Goal: Information Seeking & Learning: Learn about a topic

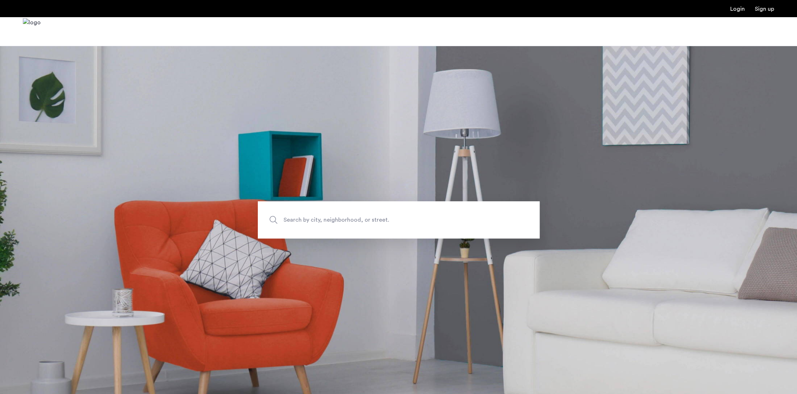
click at [304, 224] on span "Search by city, neighborhood, or street." at bounding box center [382, 220] width 197 height 10
click at [304, 224] on input "Search by city, neighborhood, or street." at bounding box center [399, 219] width 282 height 37
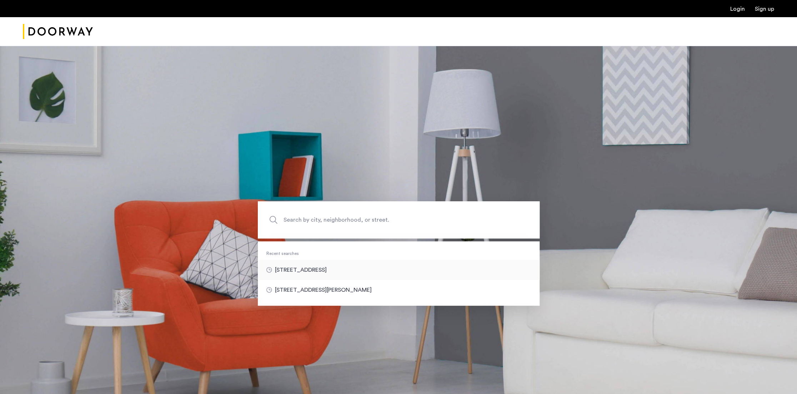
type input "**********"
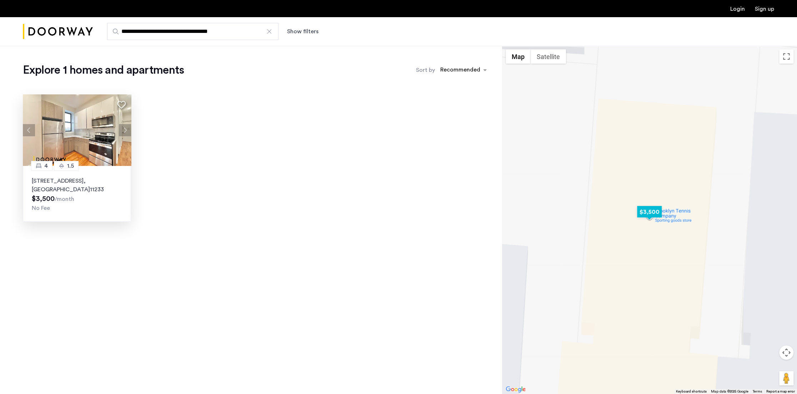
click at [58, 188] on span ", [GEOGRAPHIC_DATA]" at bounding box center [61, 185] width 58 height 14
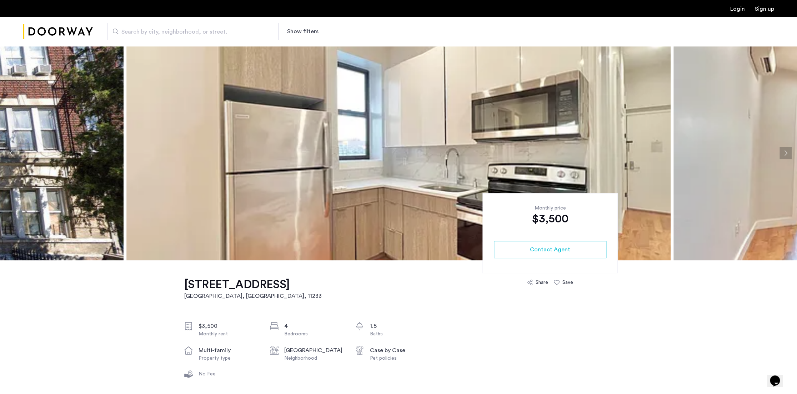
click at [785, 150] on button "Next apartment" at bounding box center [786, 153] width 12 height 12
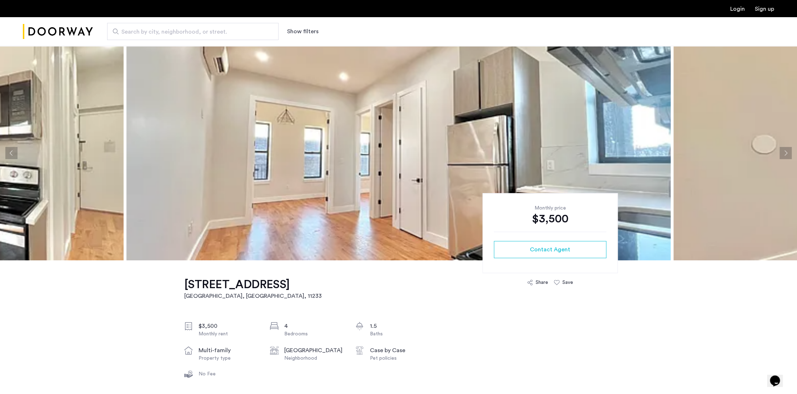
click at [785, 150] on button "Next apartment" at bounding box center [786, 153] width 12 height 12
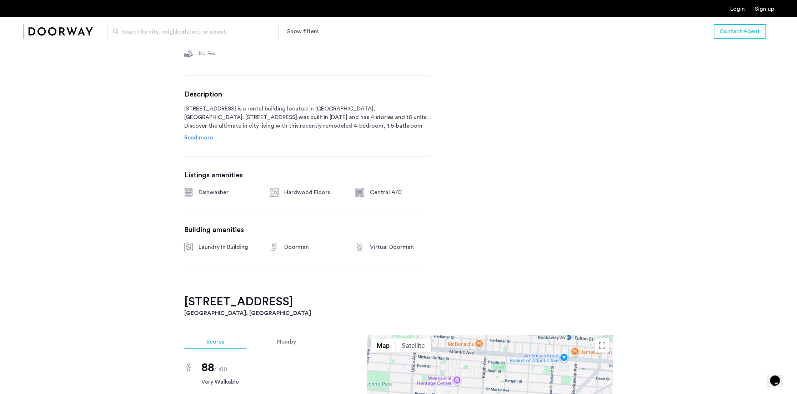
scroll to position [321, 0]
drag, startPoint x: 223, startPoint y: 210, endPoint x: 436, endPoint y: 301, distance: 232.5
click at [436, 301] on div "[STREET_ADDRESS] $3,500 Monthly rent 4 Bedrooms 1.5 Baths multi-family Property…" at bounding box center [399, 345] width 450 height 813
drag, startPoint x: 413, startPoint y: 260, endPoint x: 183, endPoint y: 248, distance: 230.0
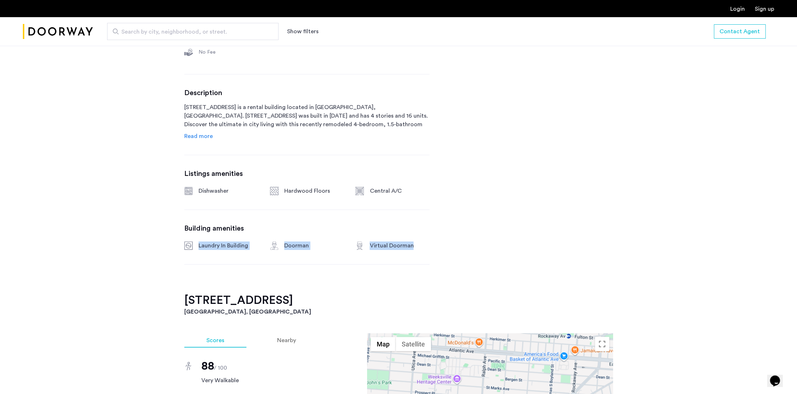
click at [185, 250] on div "Building amenities Laundry In Building Doorman Virtual Doorman" at bounding box center [306, 237] width 245 height 26
click at [177, 240] on div "[STREET_ADDRESS] $3,500 Monthly rent 4 Bedrooms 1.5 Baths multi-family Property…" at bounding box center [399, 345] width 450 height 813
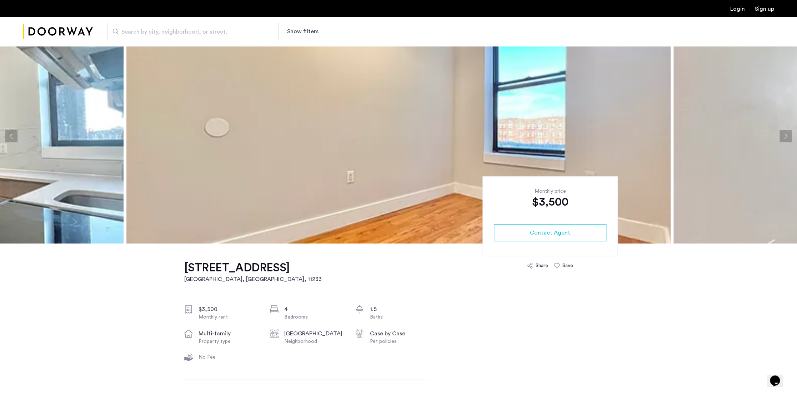
scroll to position [0, 0]
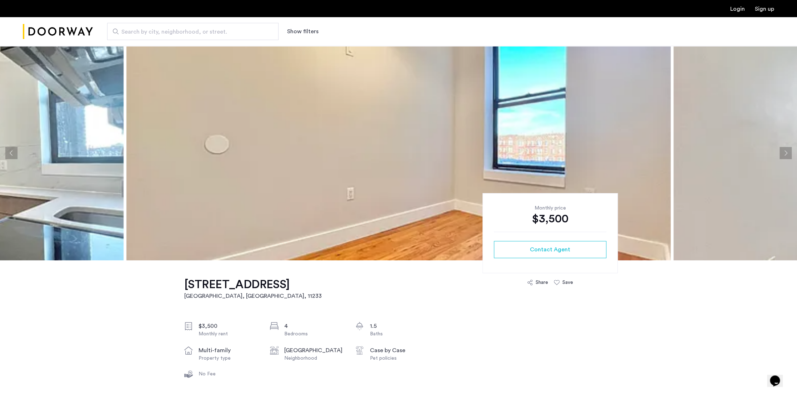
click at [791, 153] on button "Next apartment" at bounding box center [786, 153] width 12 height 12
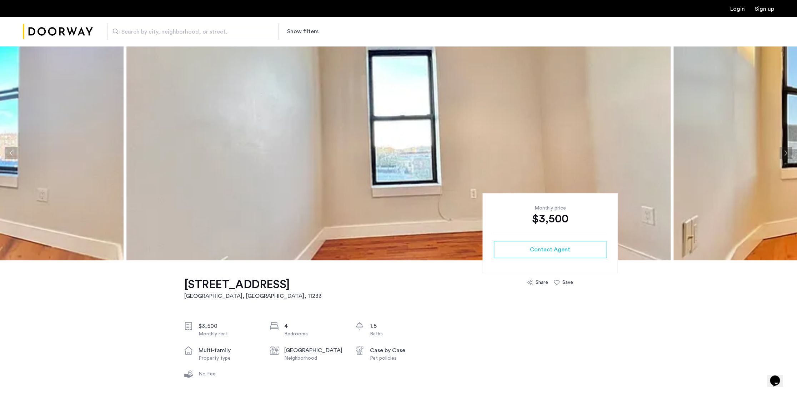
click at [782, 152] on button "Next apartment" at bounding box center [786, 153] width 12 height 12
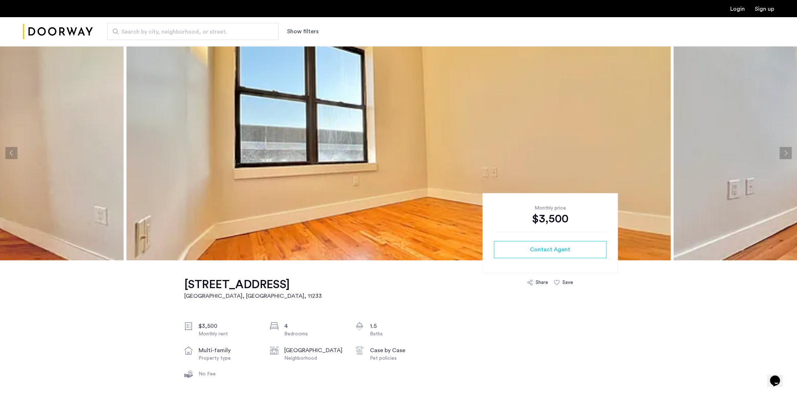
click at [782, 152] on button "Next apartment" at bounding box center [786, 153] width 12 height 12
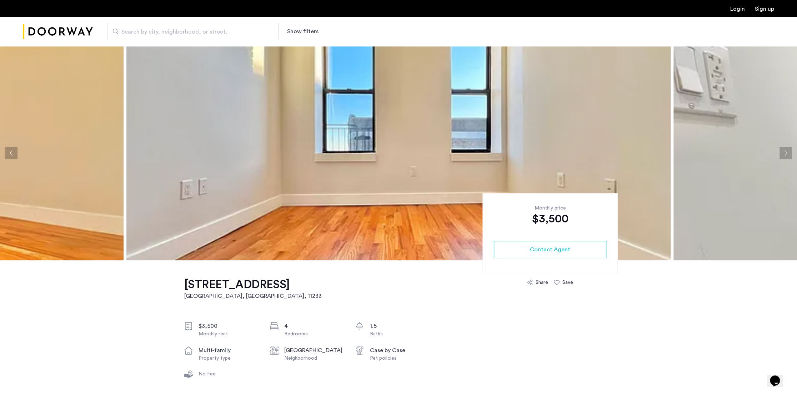
click at [786, 149] on button "Next apartment" at bounding box center [786, 153] width 12 height 12
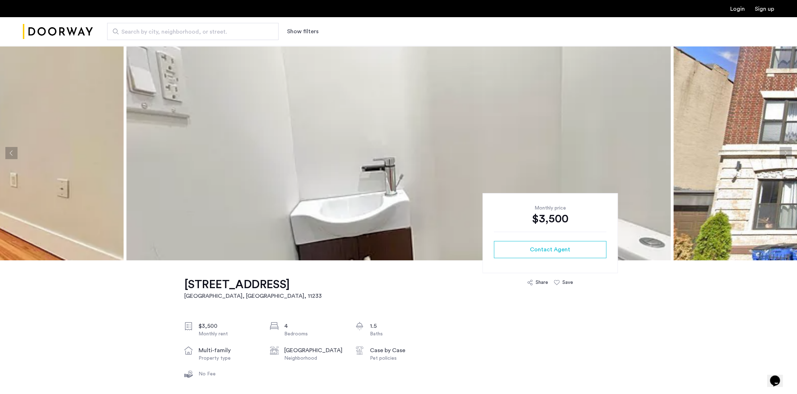
click at [781, 150] on button "Next apartment" at bounding box center [786, 153] width 12 height 12
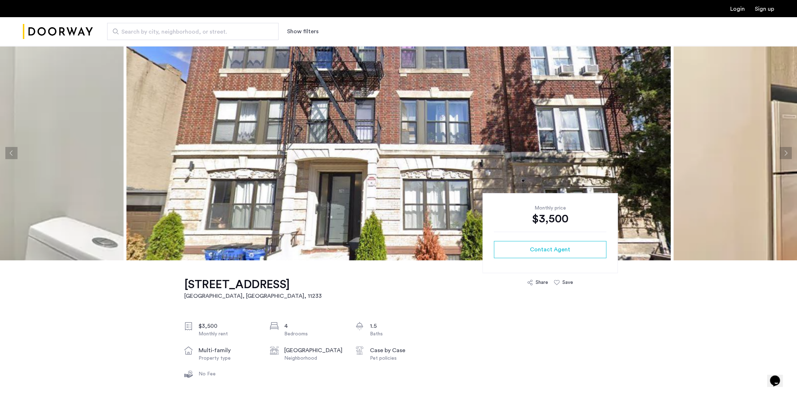
click at [786, 153] on button "Next apartment" at bounding box center [786, 153] width 12 height 12
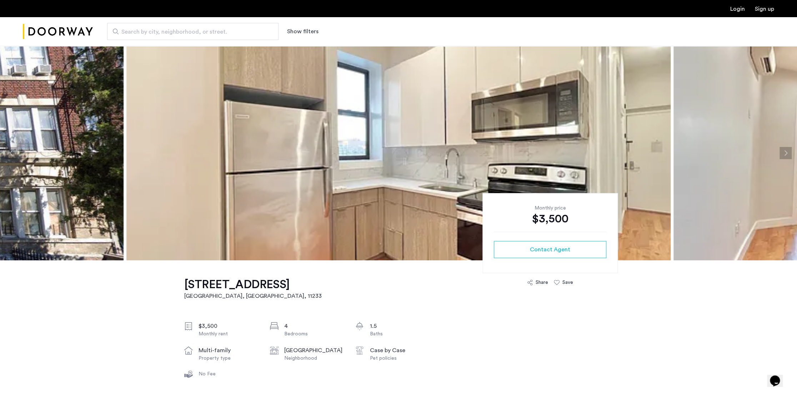
click at [786, 153] on button "Next apartment" at bounding box center [786, 153] width 12 height 12
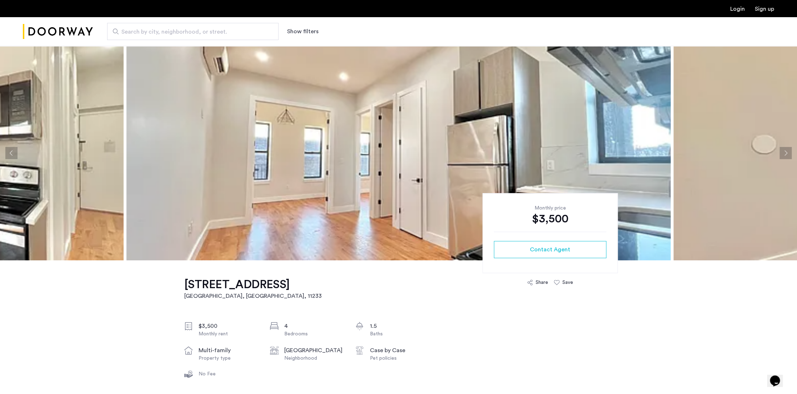
click at [786, 153] on button "Next apartment" at bounding box center [786, 153] width 12 height 12
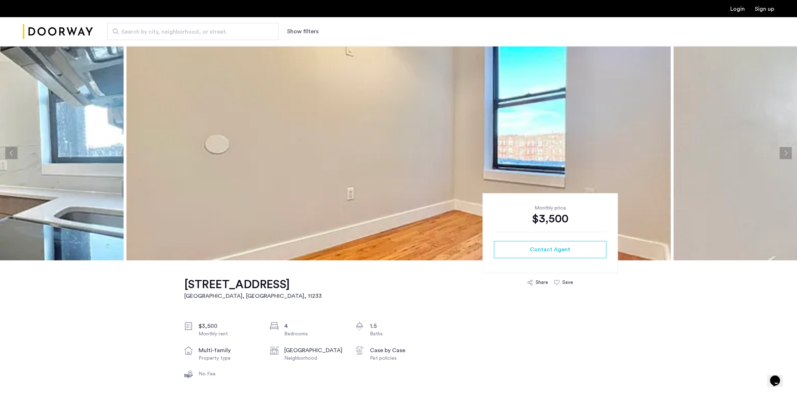
click at [786, 153] on button "Next apartment" at bounding box center [786, 153] width 12 height 12
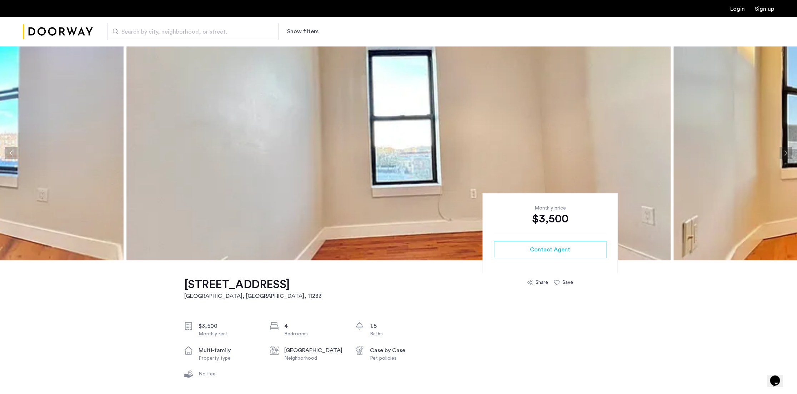
click at [784, 152] on button "Next apartment" at bounding box center [786, 153] width 12 height 12
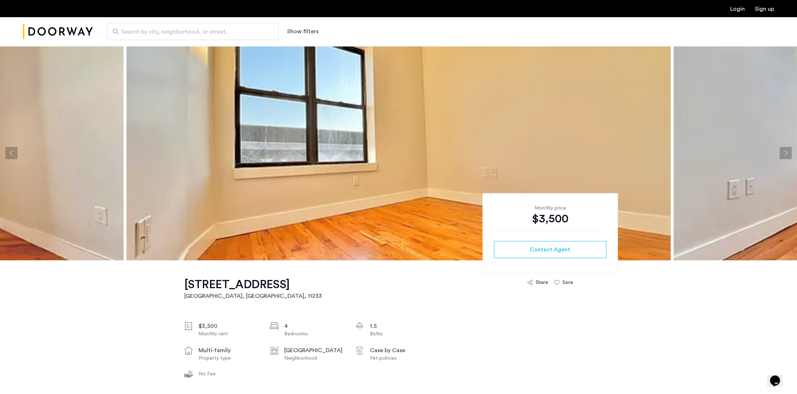
click at [784, 152] on button "Next apartment" at bounding box center [786, 153] width 12 height 12
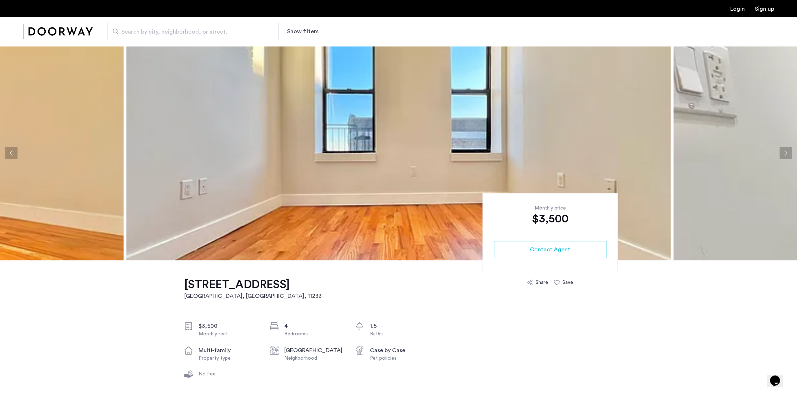
click at [784, 152] on button "Next apartment" at bounding box center [786, 153] width 12 height 12
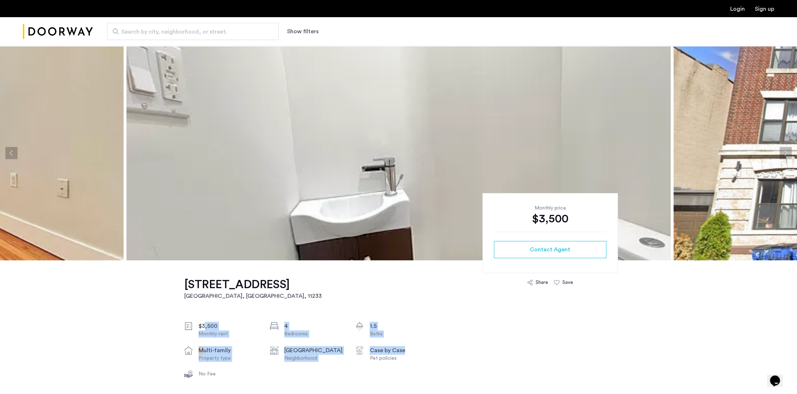
drag, startPoint x: 204, startPoint y: 338, endPoint x: 456, endPoint y: 365, distance: 253.6
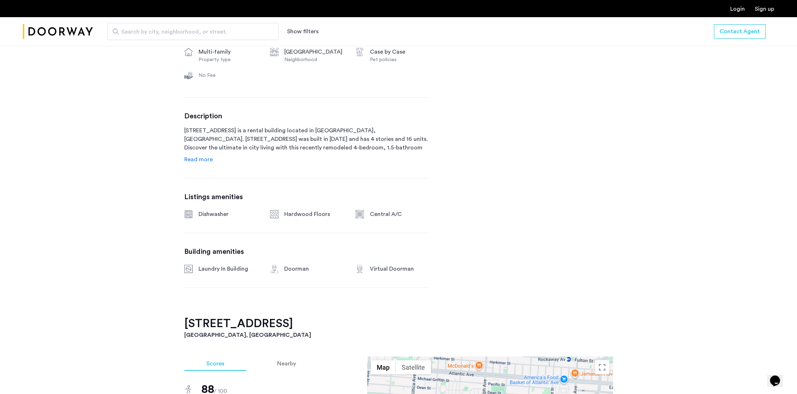
scroll to position [321, 0]
